Goal: Check status: Check status

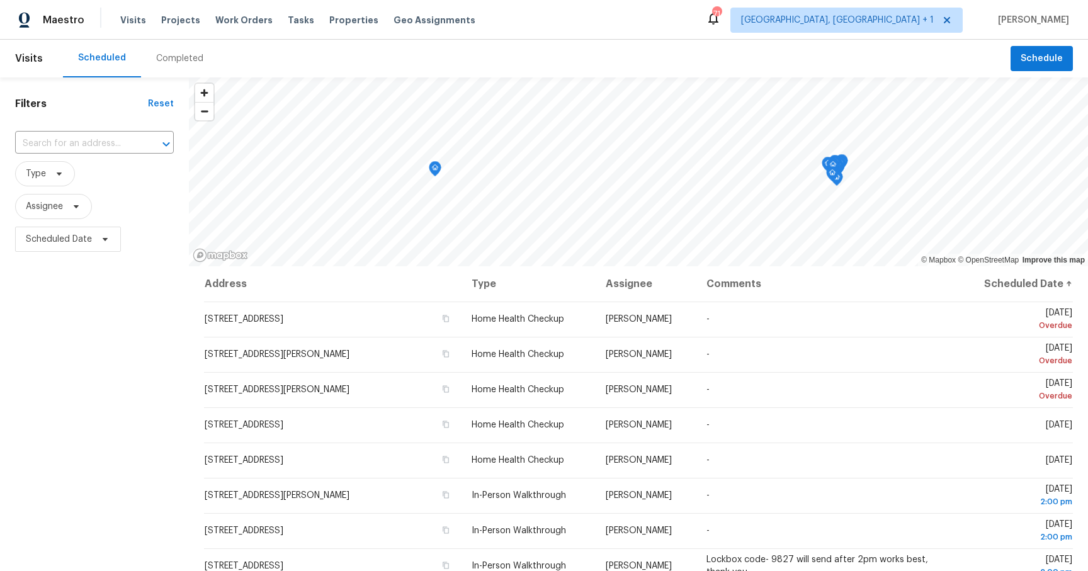
click at [164, 55] on div "Completed" at bounding box center [179, 58] width 47 height 13
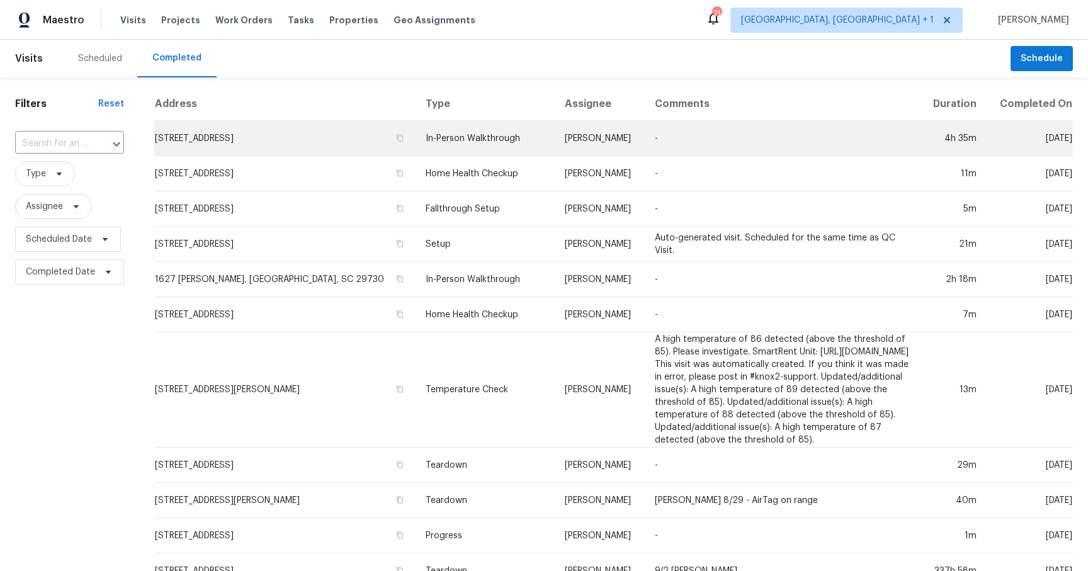
click at [324, 138] on td "[STREET_ADDRESS]" at bounding box center [284, 138] width 261 height 35
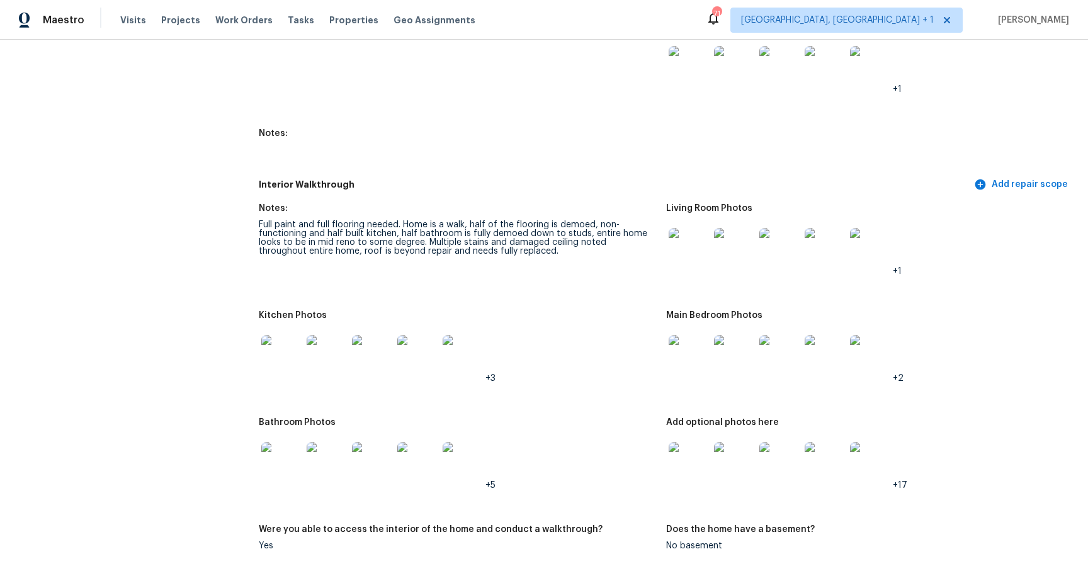
scroll to position [1611, 0]
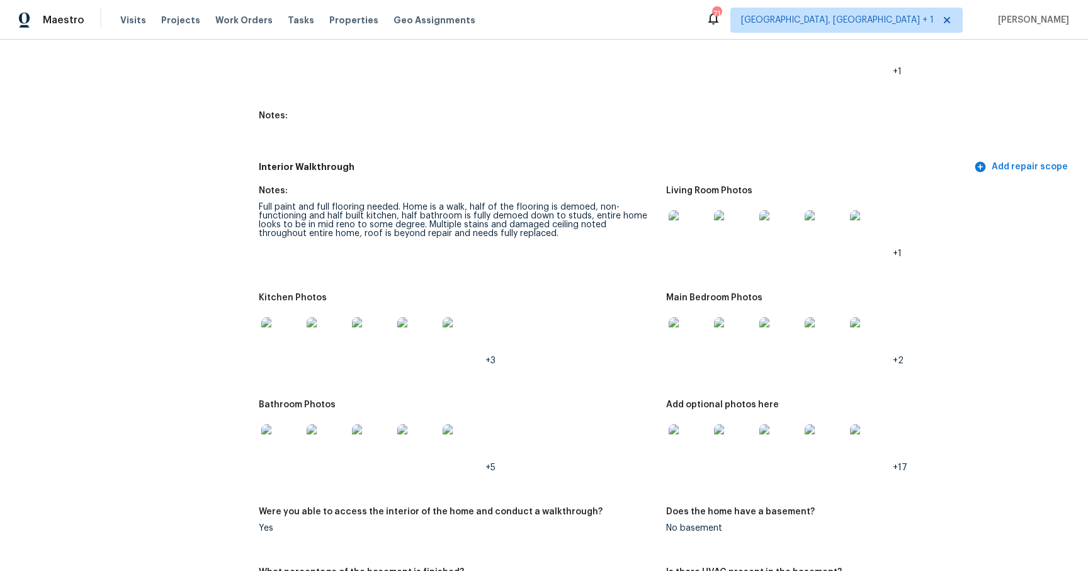
click at [695, 332] on img at bounding box center [688, 337] width 40 height 40
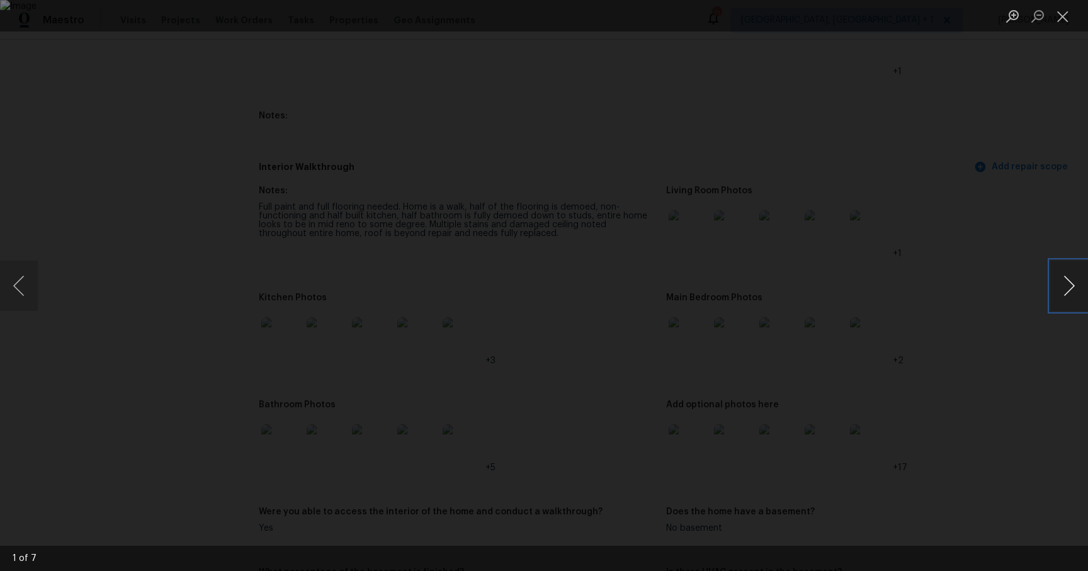
click at [1069, 290] on button "Next image" at bounding box center [1069, 286] width 38 height 50
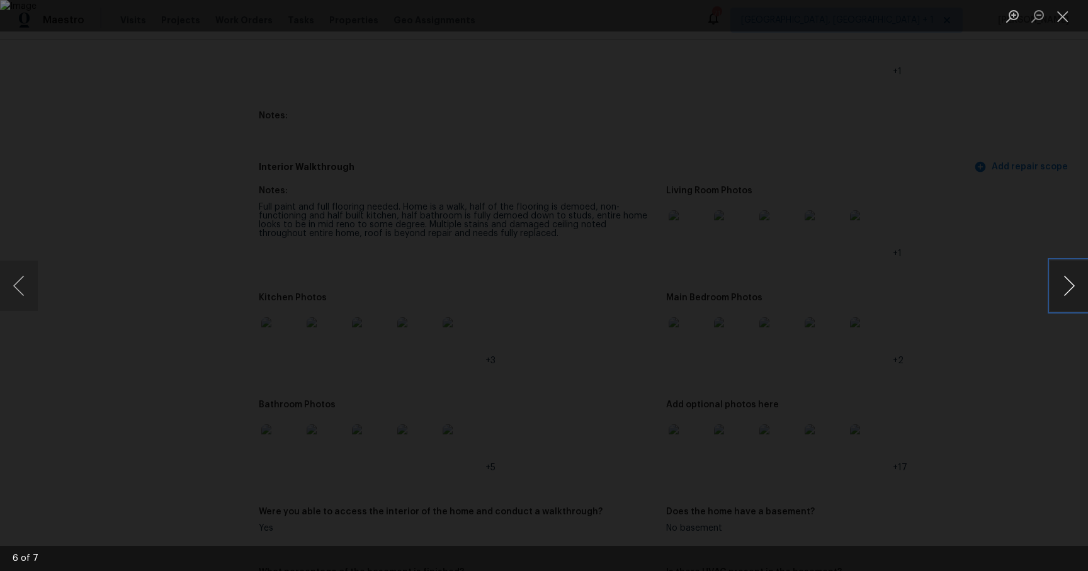
click at [1069, 290] on button "Next image" at bounding box center [1069, 286] width 38 height 50
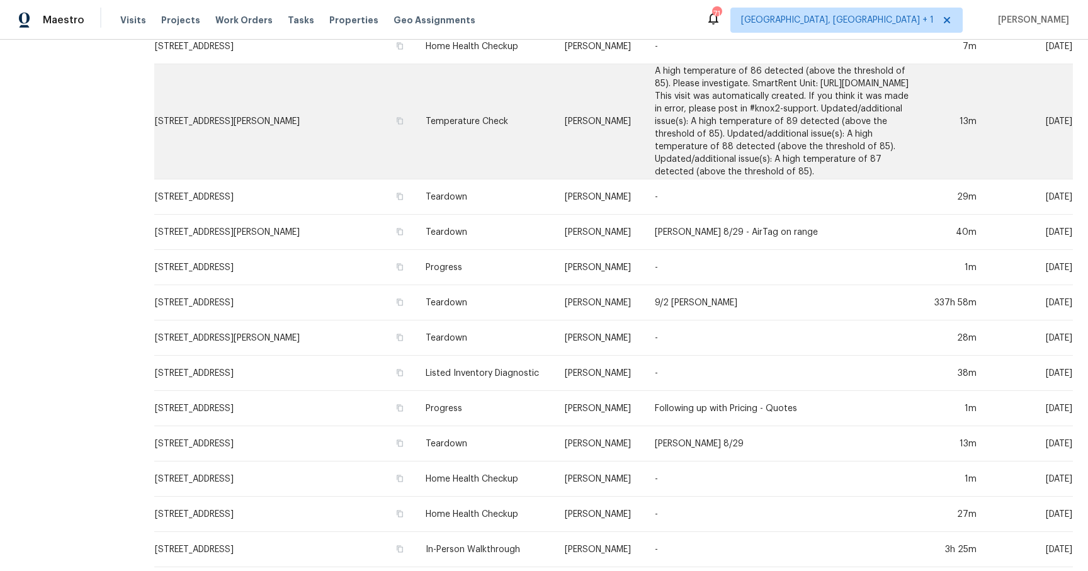
scroll to position [381, 0]
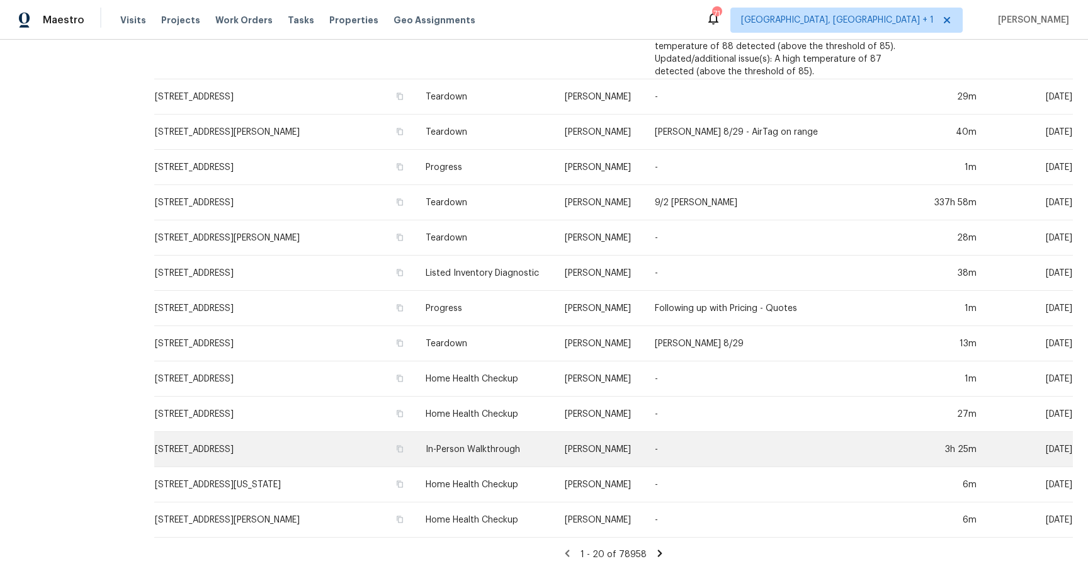
click at [257, 449] on td "[STREET_ADDRESS]" at bounding box center [284, 449] width 261 height 35
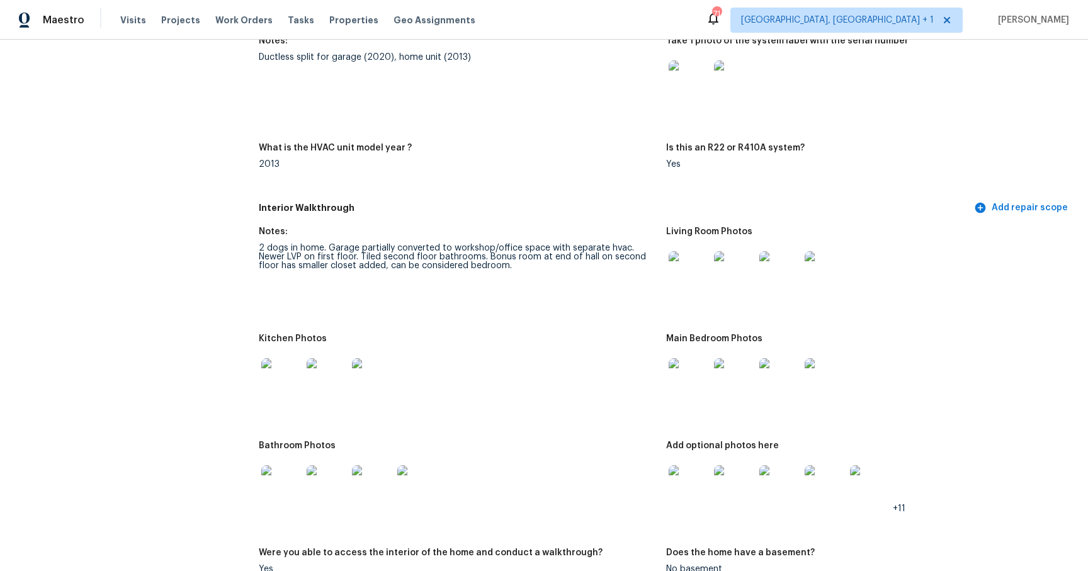
scroll to position [1355, 0]
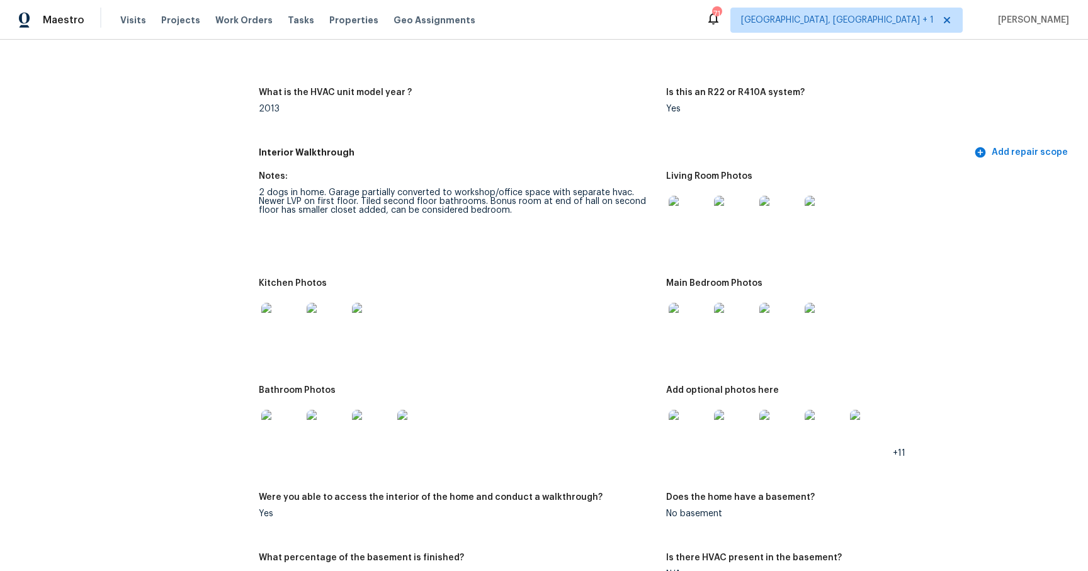
click at [731, 330] on img at bounding box center [734, 323] width 40 height 40
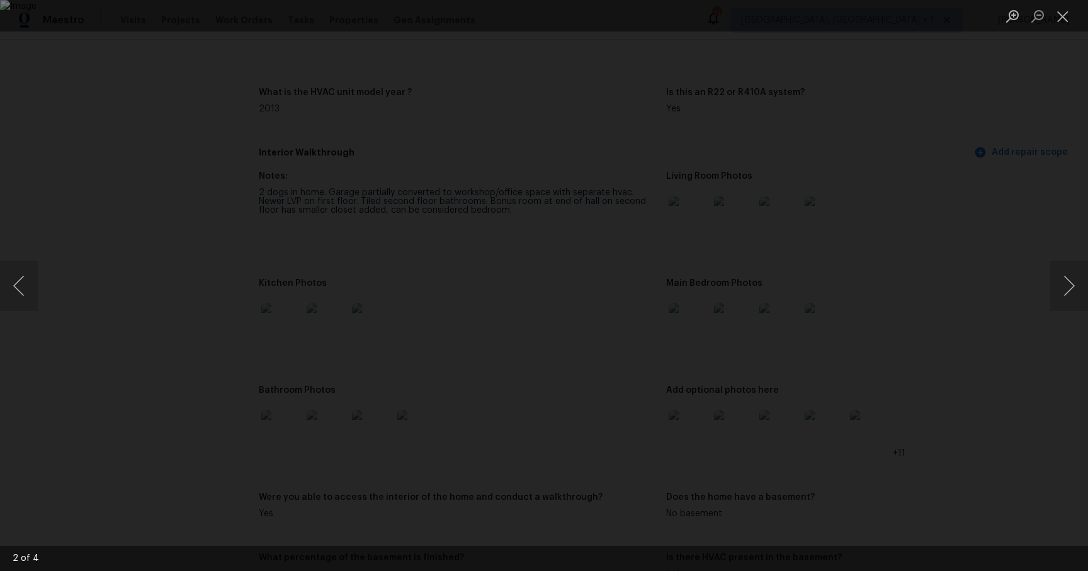
click at [997, 290] on div "Lightbox" at bounding box center [544, 285] width 1088 height 571
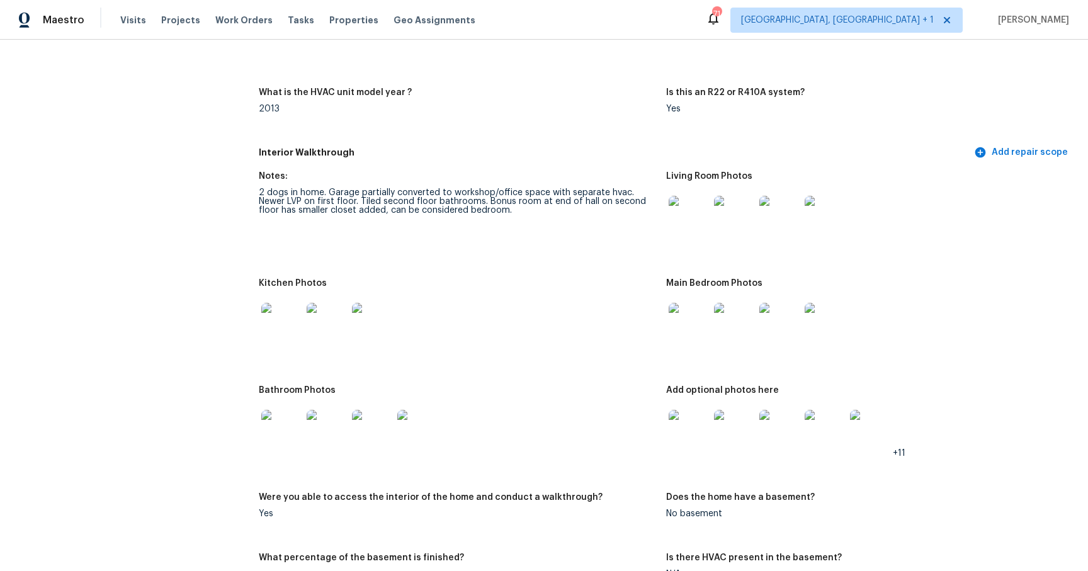
click at [732, 328] on img at bounding box center [734, 323] width 40 height 40
